Goal: Feedback & Contribution: Submit feedback/report problem

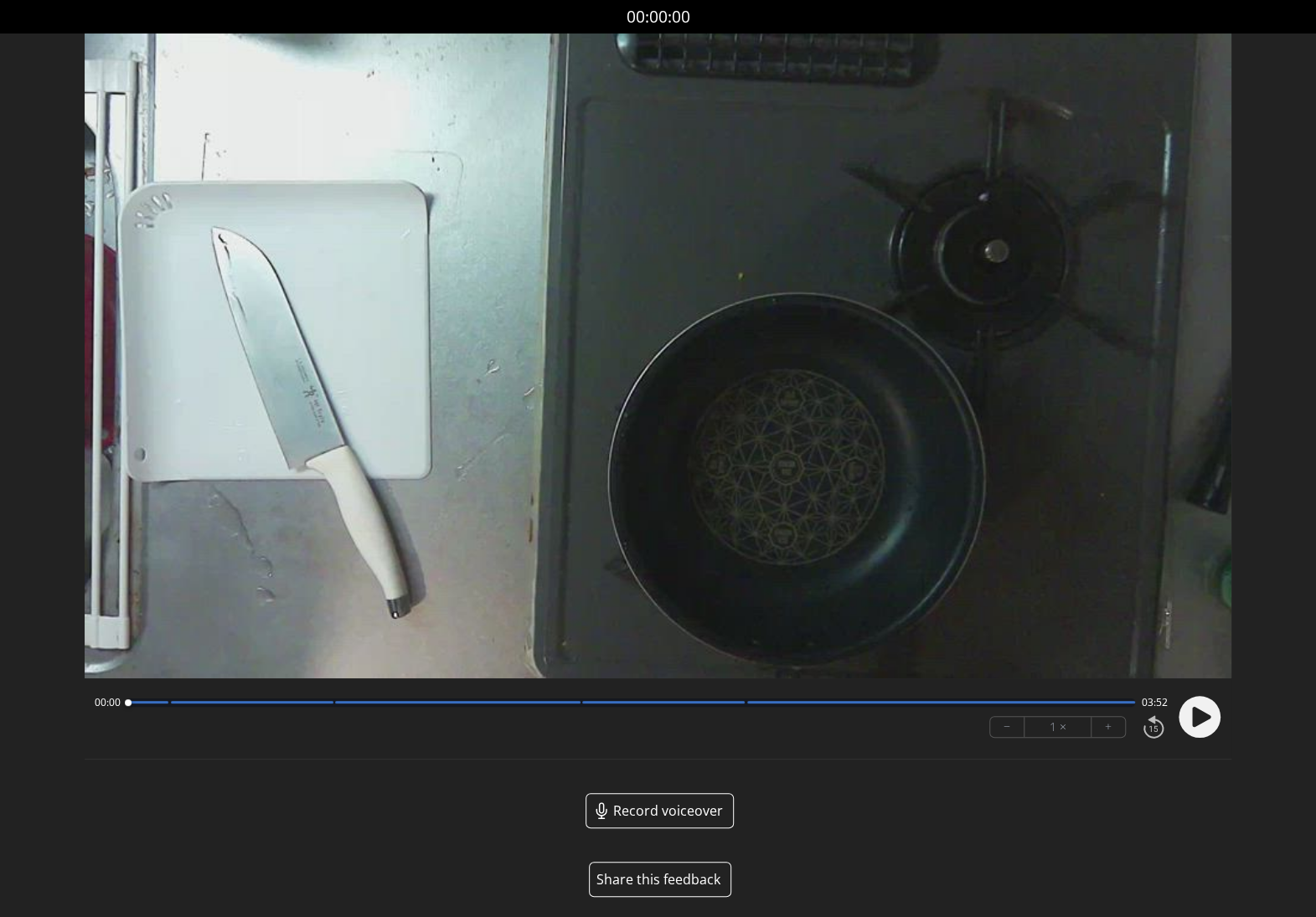
click at [667, 878] on button "Share this feedback" at bounding box center [660, 880] width 142 height 35
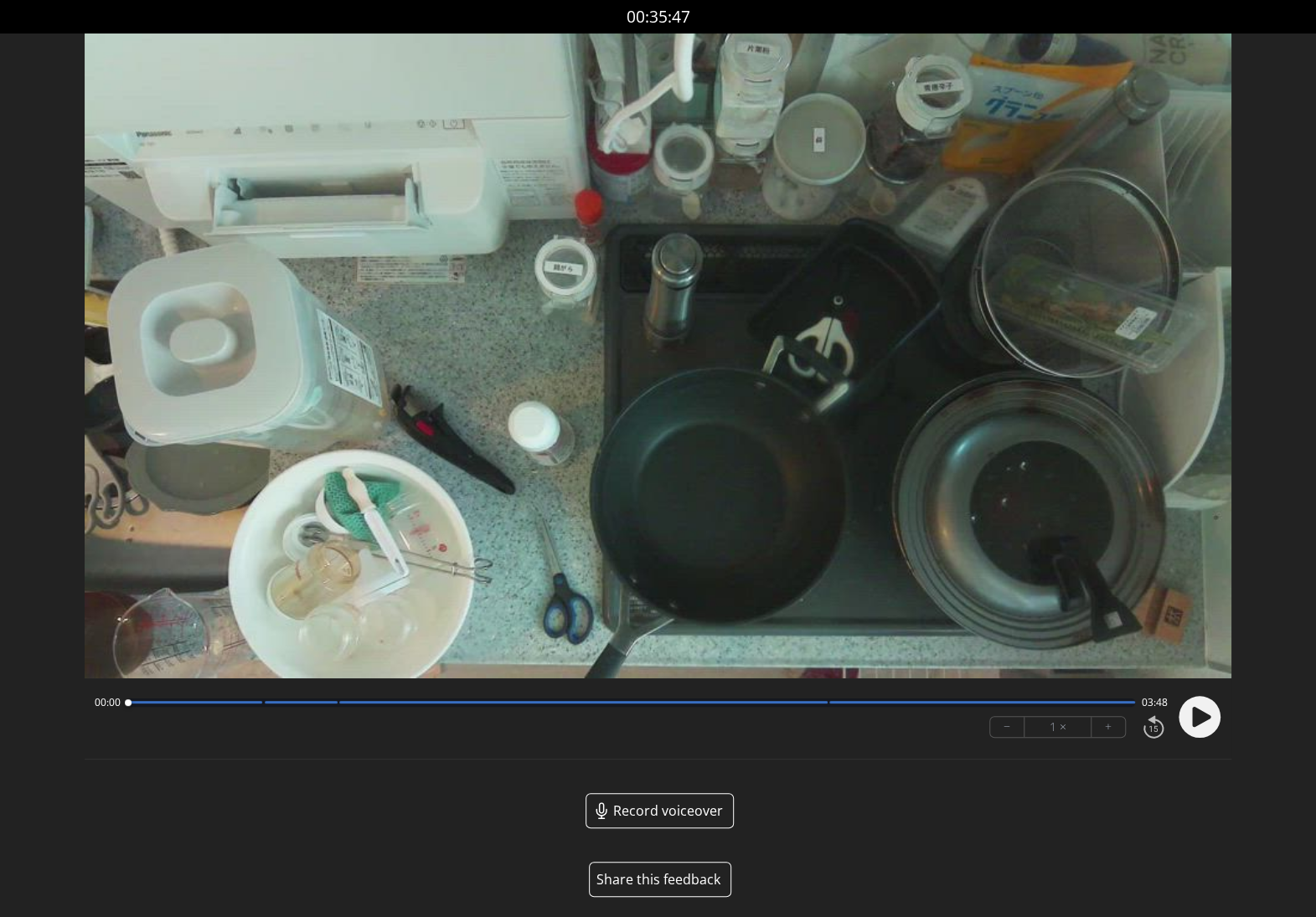
click at [681, 878] on button "Share this feedback" at bounding box center [660, 880] width 142 height 35
